Goal: Transaction & Acquisition: Purchase product/service

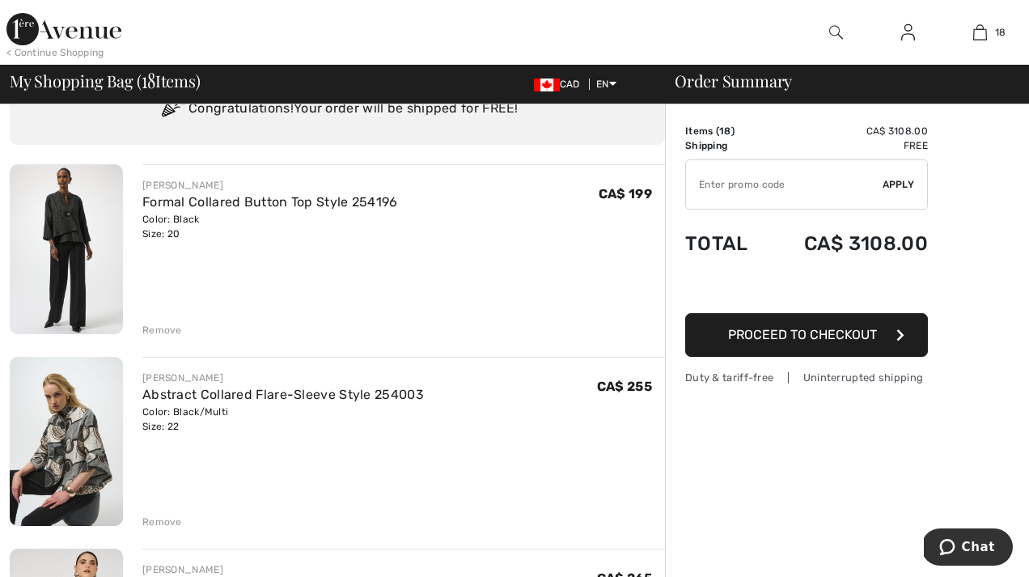
scroll to position [82, 0]
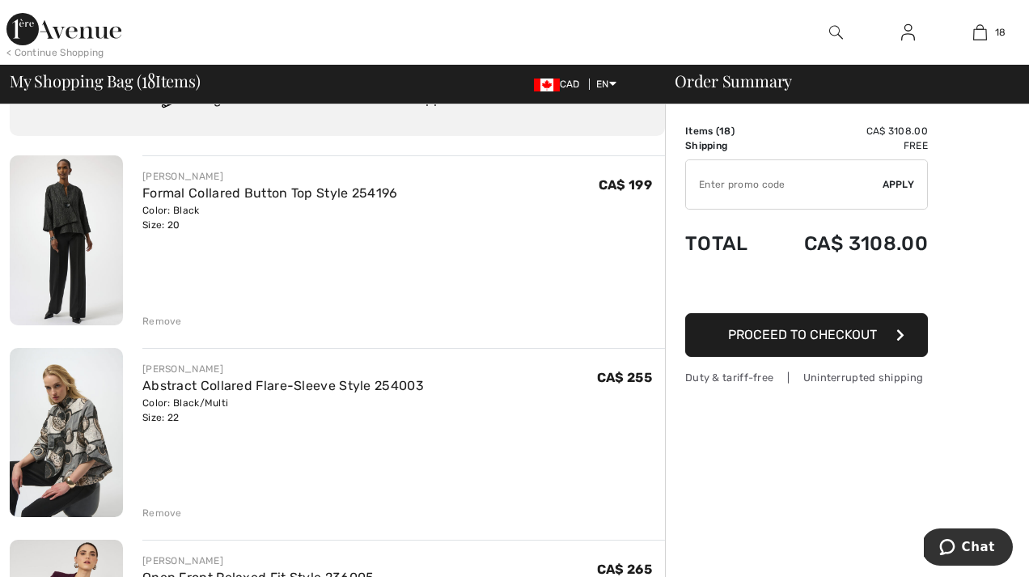
click at [161, 510] on div "Remove" at bounding box center [162, 512] width 40 height 15
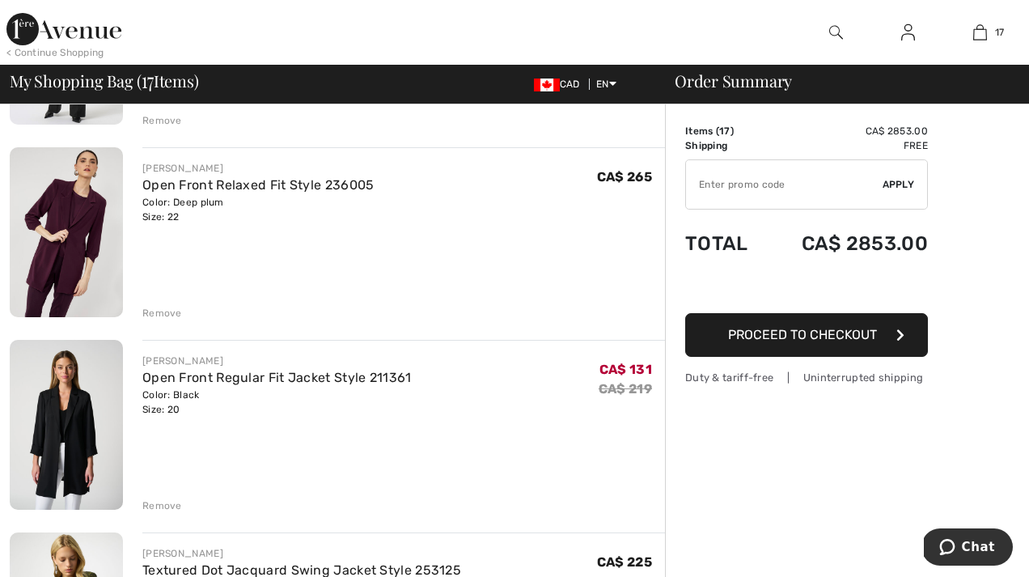
scroll to position [284, 0]
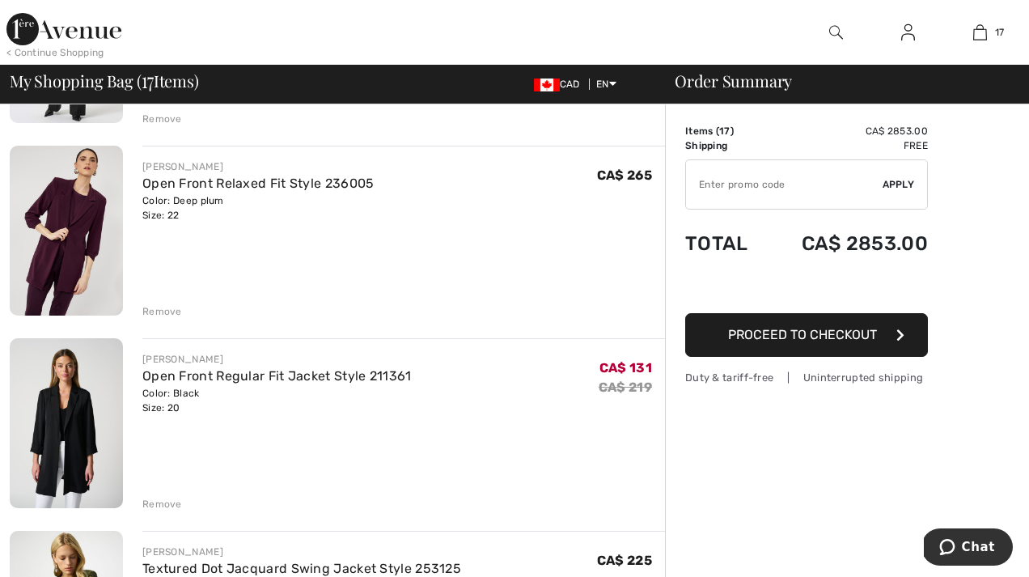
click at [155, 312] on div "Remove" at bounding box center [162, 311] width 40 height 15
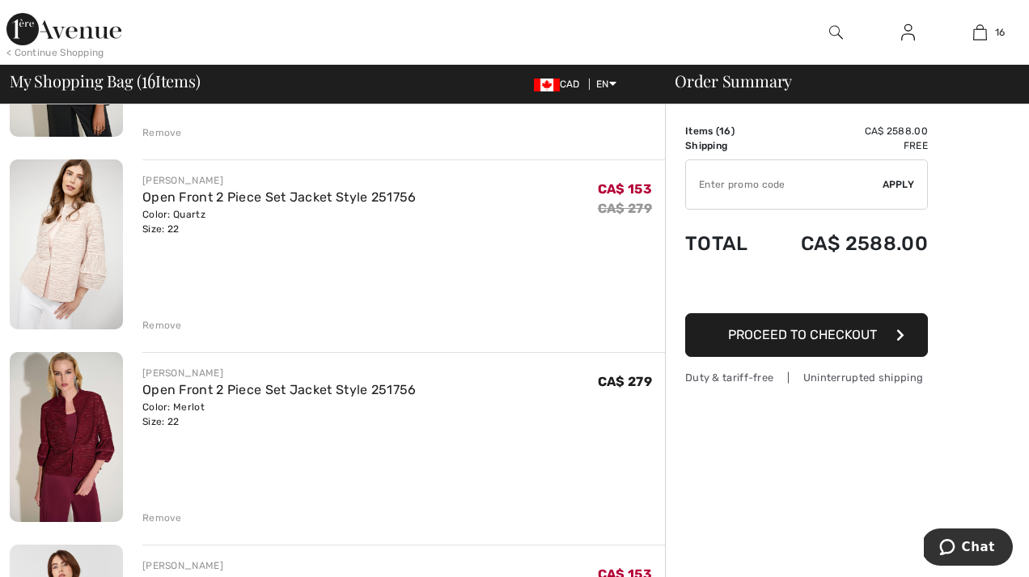
scroll to position [848, 0]
click at [162, 322] on div "Remove" at bounding box center [162, 323] width 40 height 15
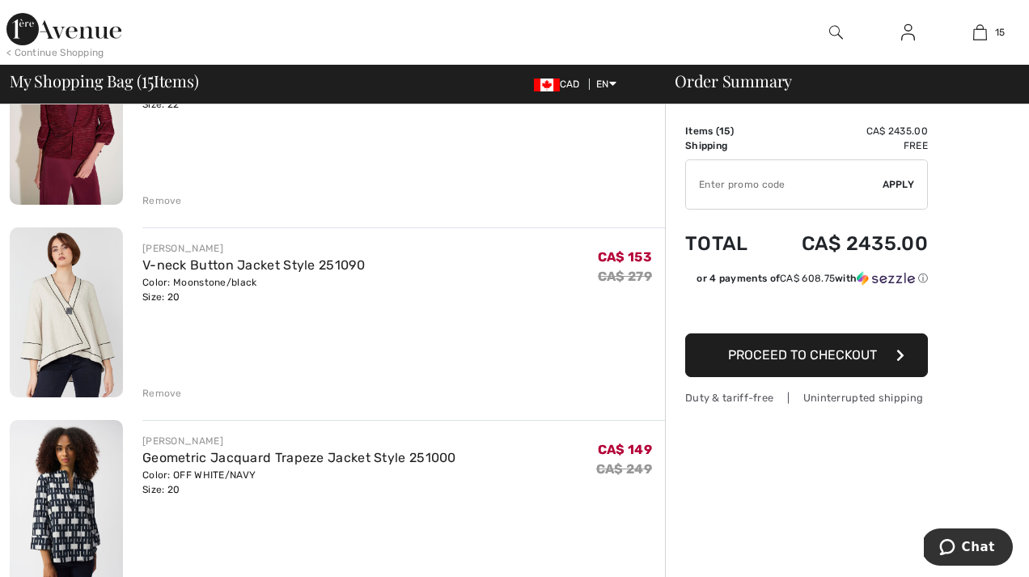
scroll to position [972, 0]
click at [163, 391] on div "Remove" at bounding box center [162, 392] width 40 height 15
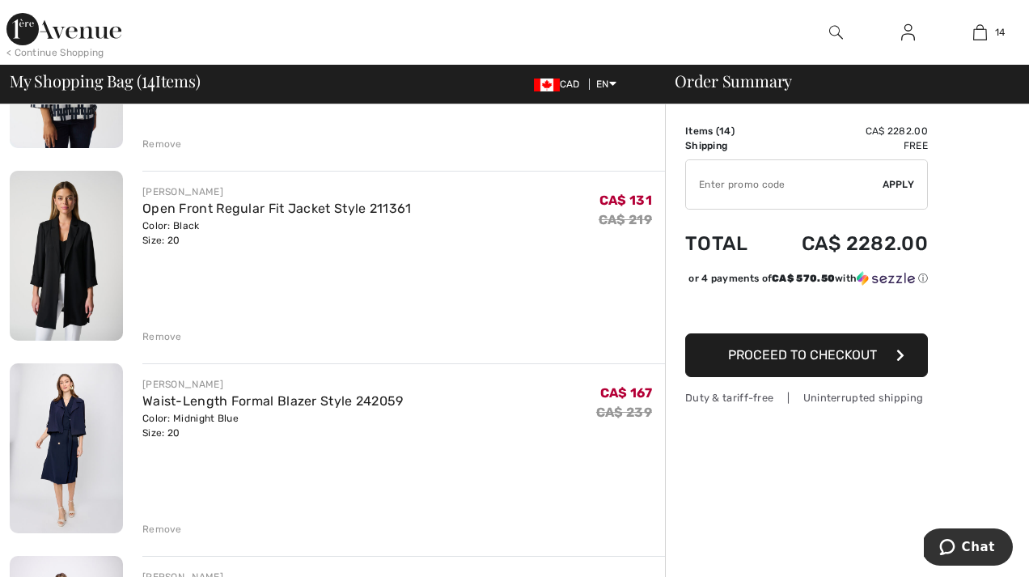
scroll to position [1221, 0]
click at [162, 335] on div "Remove" at bounding box center [162, 335] width 40 height 15
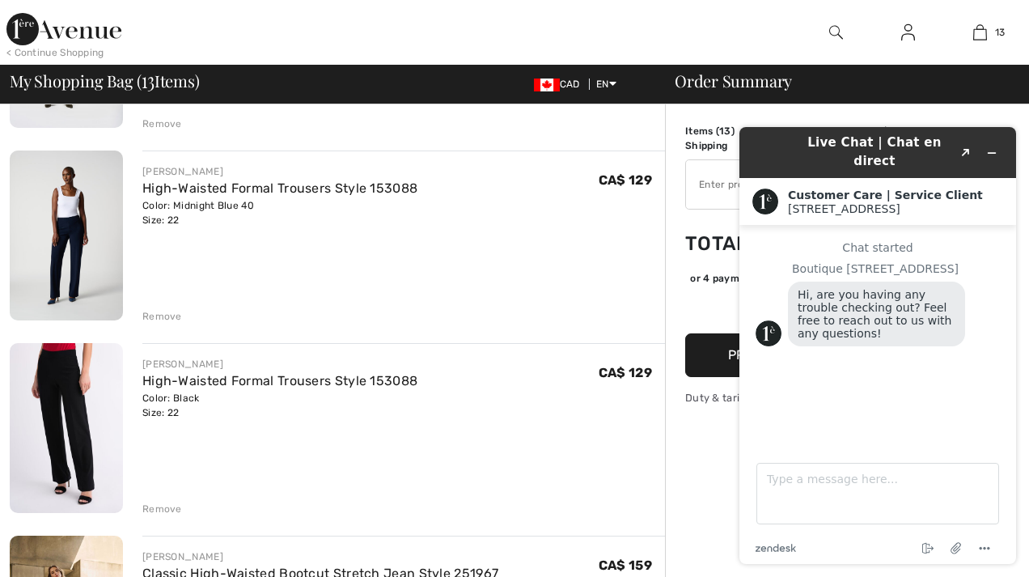
scroll to position [2013, 0]
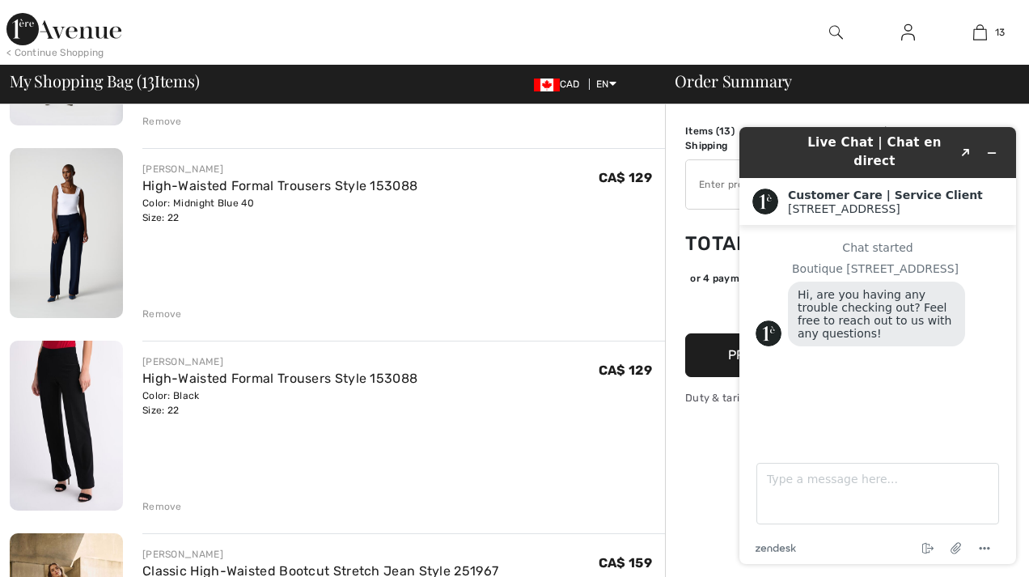
click at [159, 314] on div "Remove" at bounding box center [162, 313] width 40 height 15
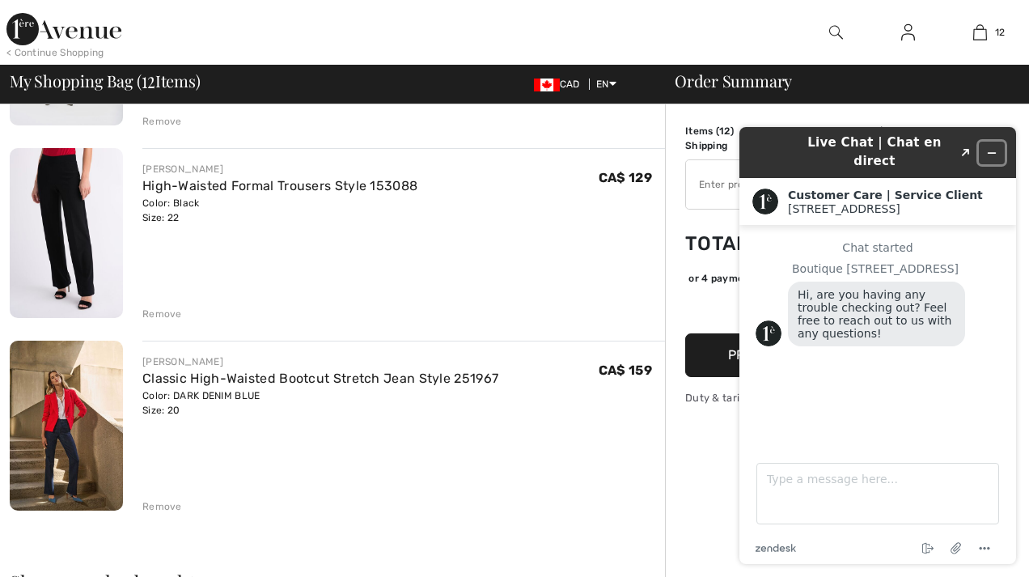
click at [995, 147] on icon "Minimize widget" at bounding box center [991, 152] width 11 height 11
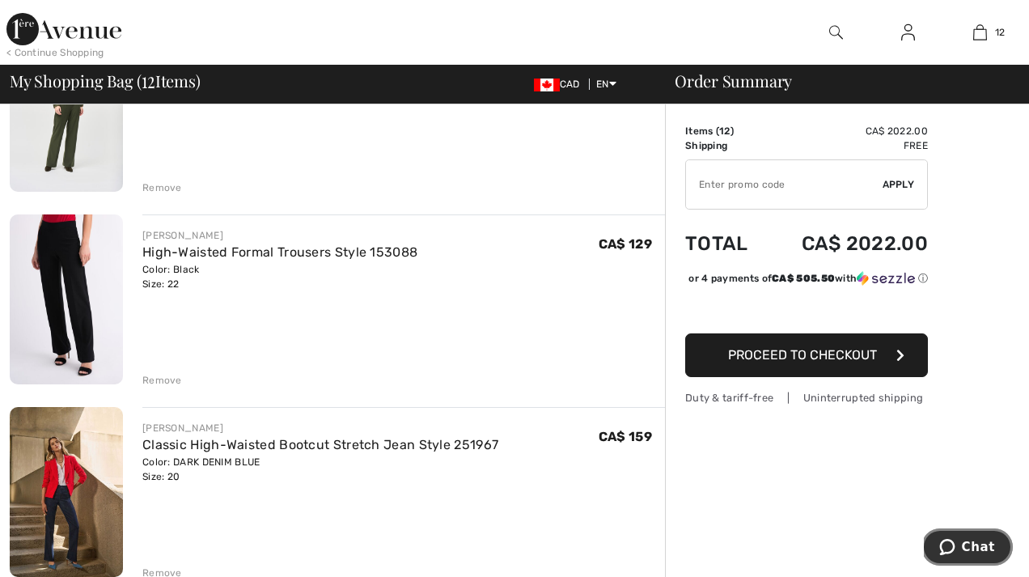
scroll to position [1945, 0]
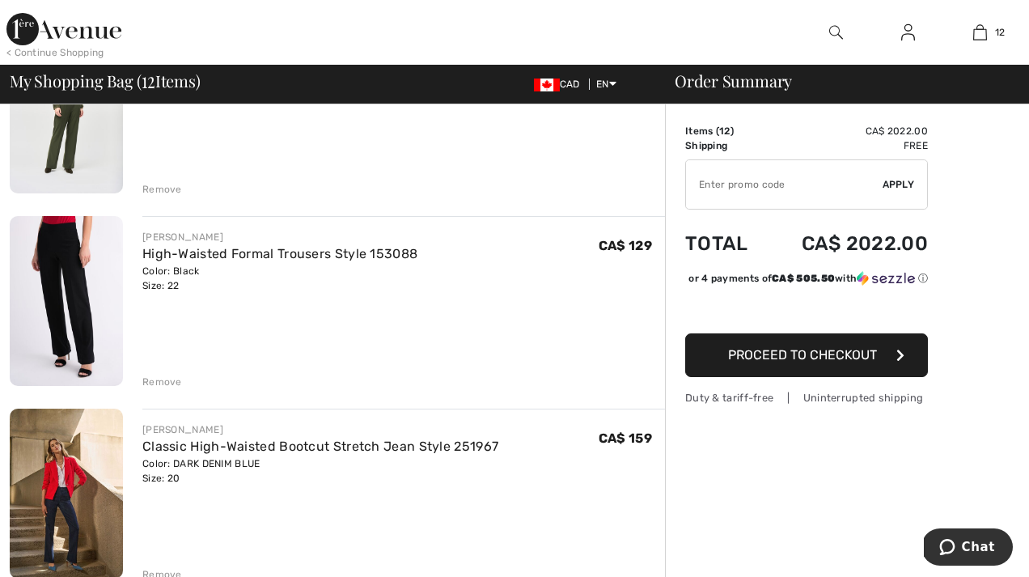
click at [729, 199] on input "TEXT" at bounding box center [784, 184] width 197 height 49
type input "NEW15"
click at [902, 188] on span "Apply" at bounding box center [898, 184] width 32 height 15
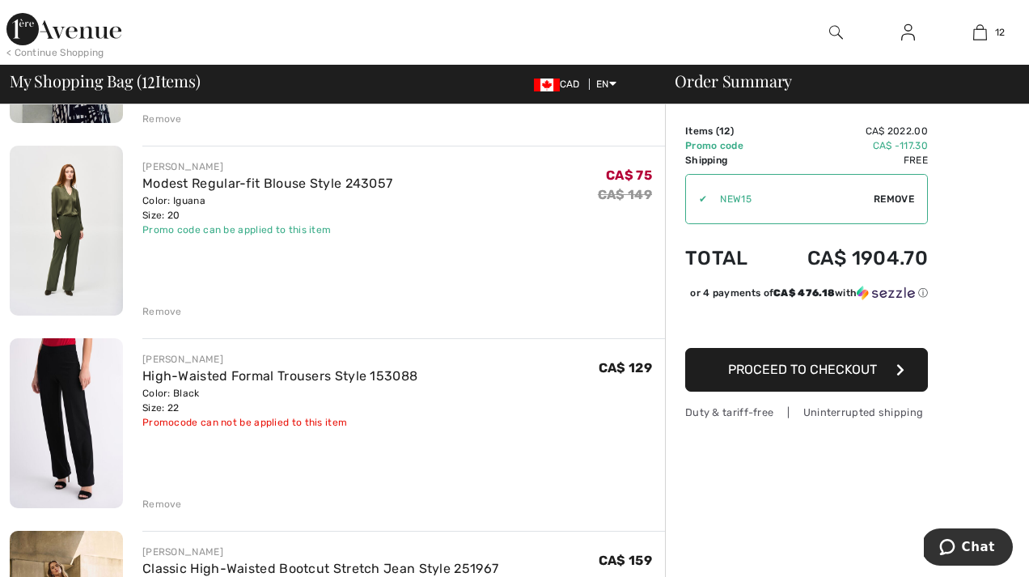
scroll to position [1824, 0]
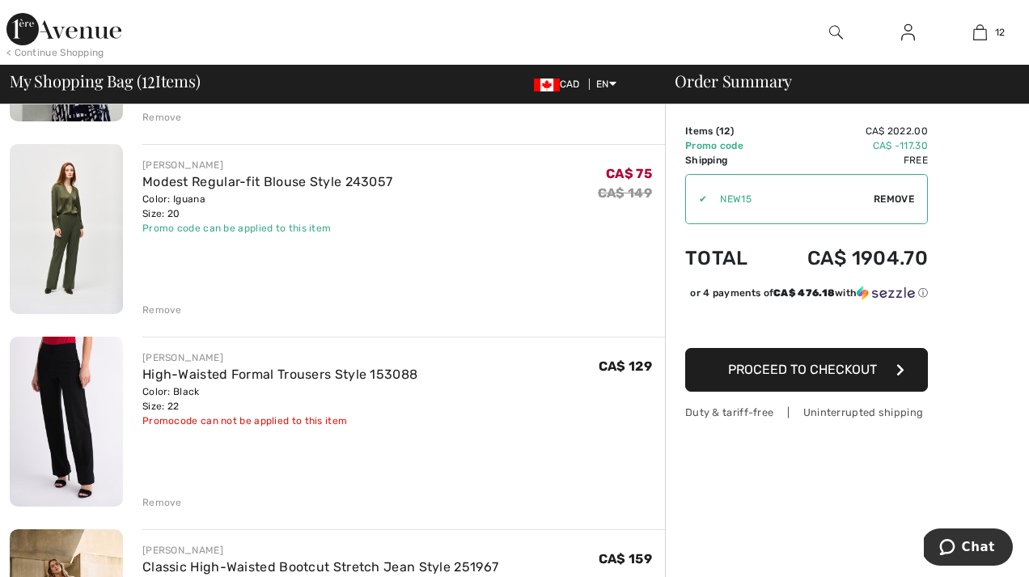
click at [158, 307] on div "Remove" at bounding box center [162, 309] width 40 height 15
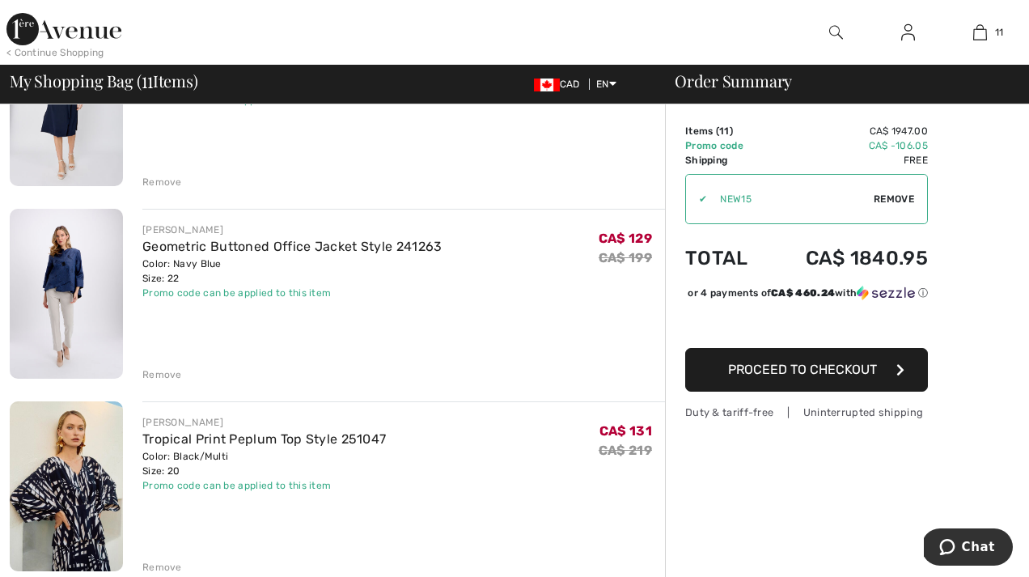
scroll to position [1376, 0]
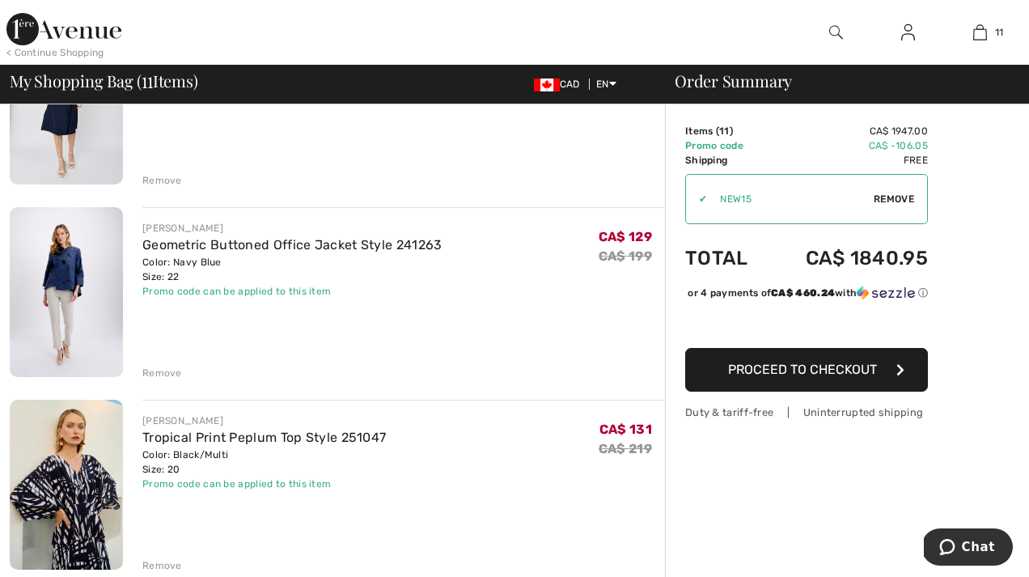
click at [50, 273] on img at bounding box center [66, 292] width 113 height 170
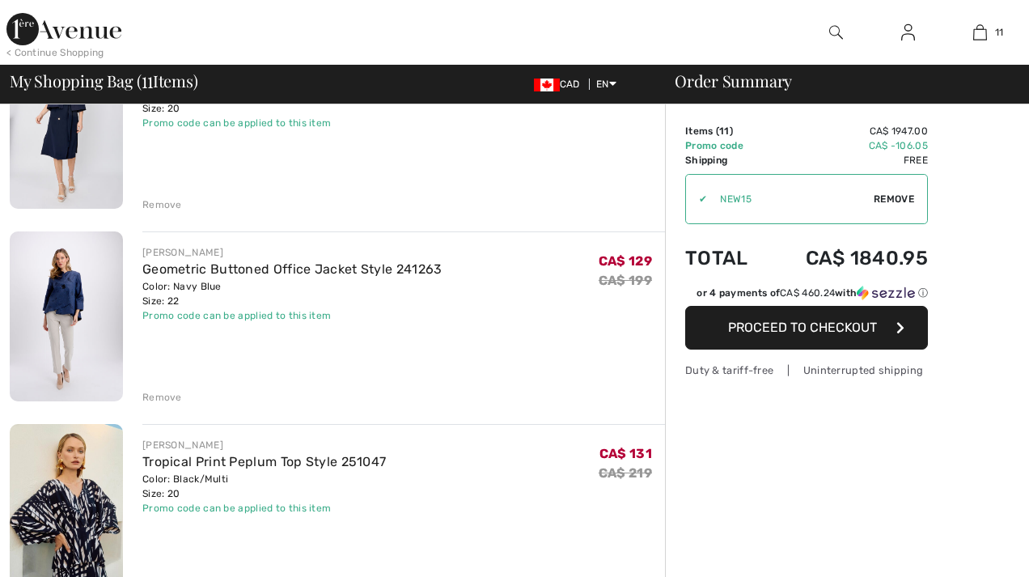
scroll to position [1376, 0]
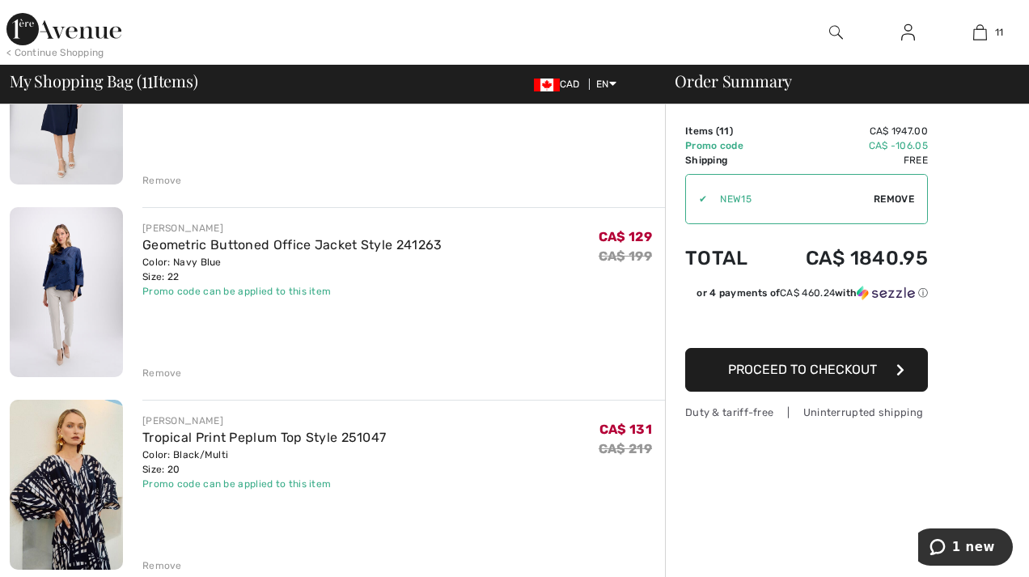
click at [161, 371] on div "Remove" at bounding box center [162, 373] width 40 height 15
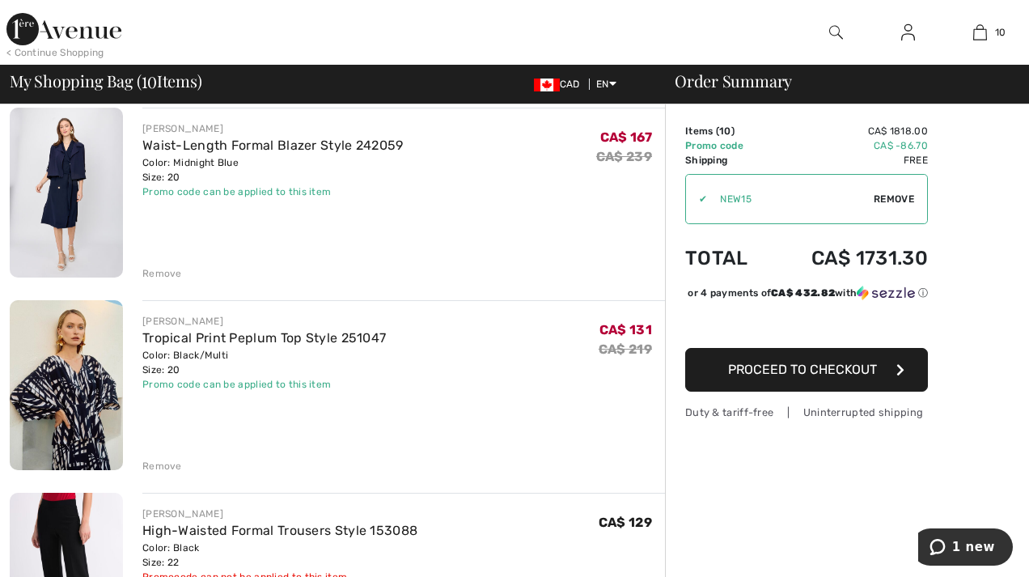
scroll to position [1277, 0]
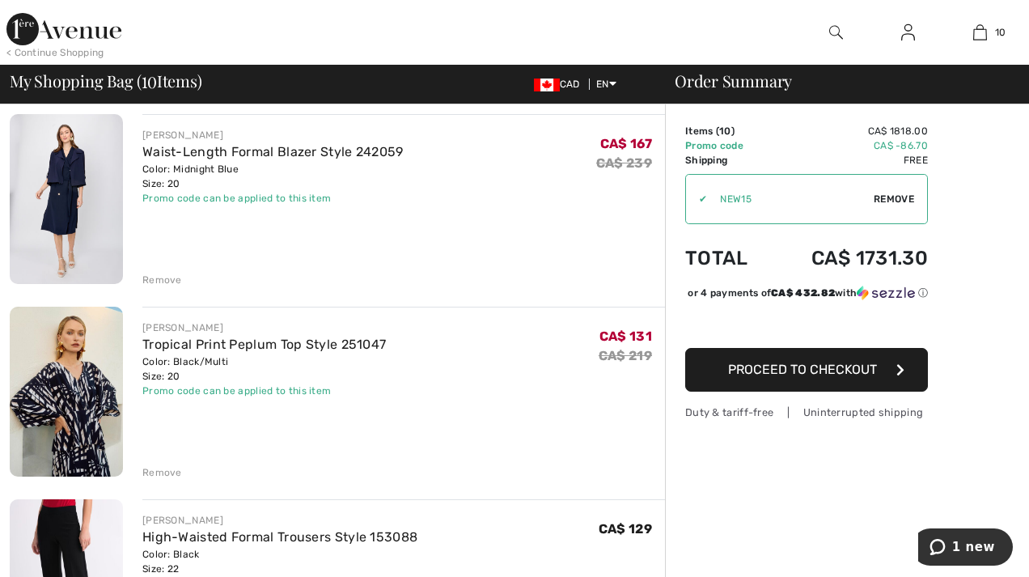
click at [57, 170] on img at bounding box center [66, 199] width 113 height 170
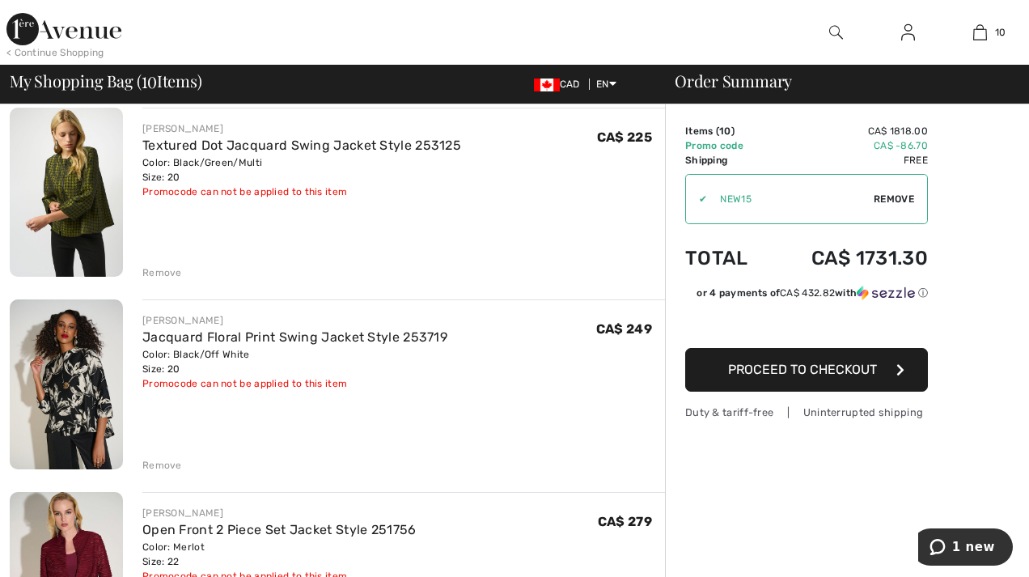
scroll to position [477, 0]
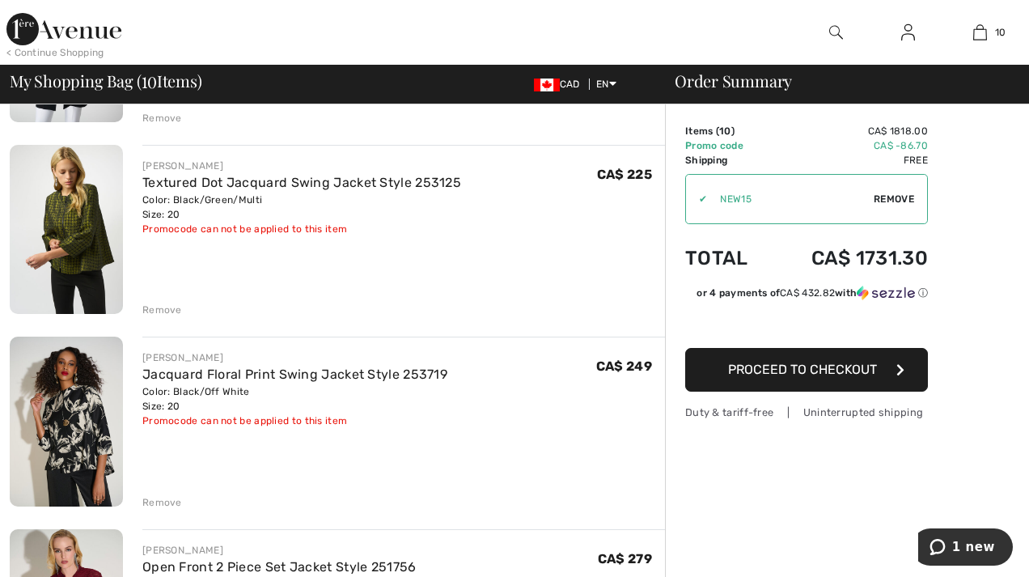
click at [162, 309] on div "Remove" at bounding box center [162, 309] width 40 height 15
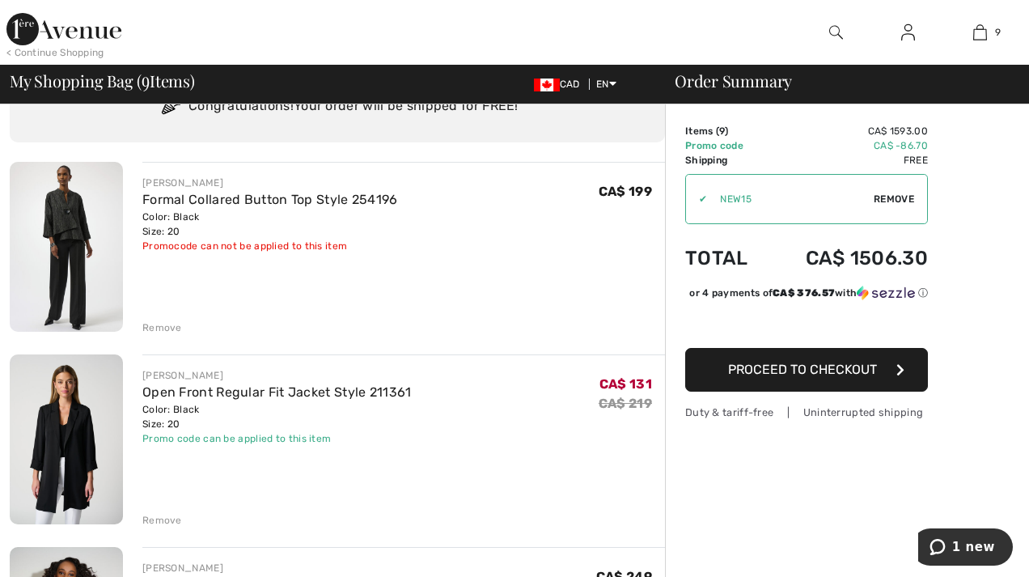
scroll to position [73, 0]
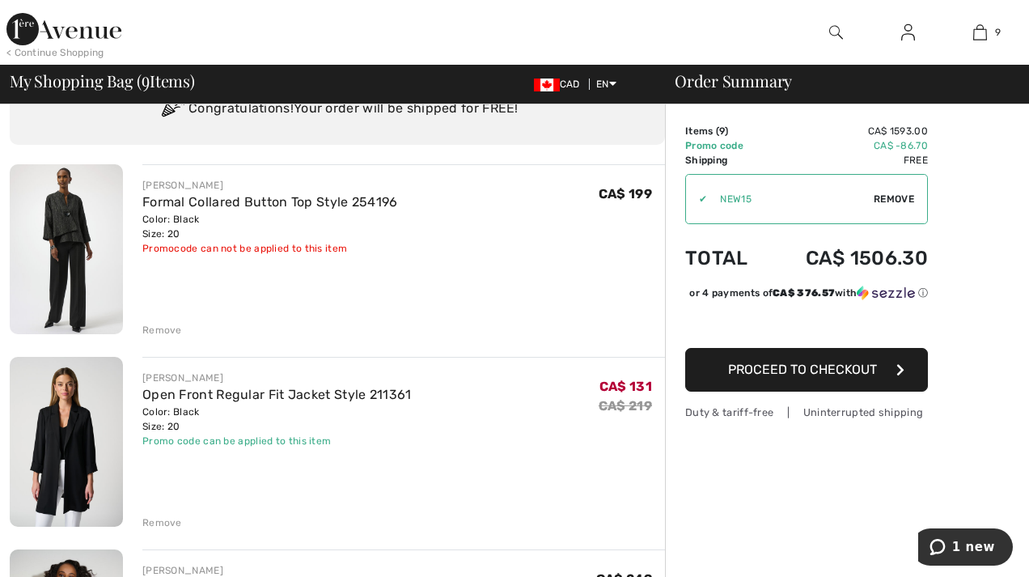
click at [159, 330] on div "Remove" at bounding box center [162, 330] width 40 height 15
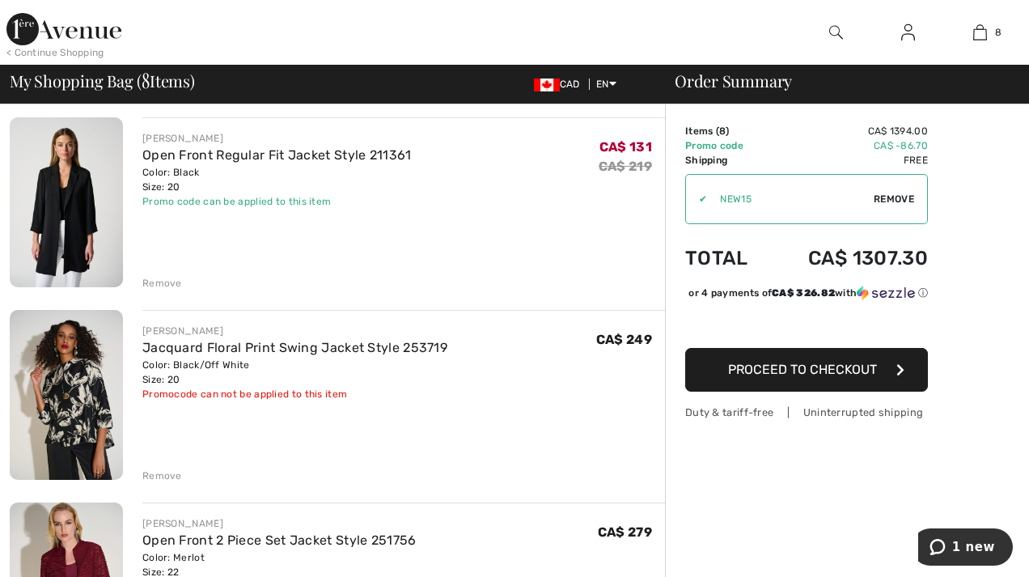
scroll to position [0, 0]
